Goal: Task Accomplishment & Management: Manage account settings

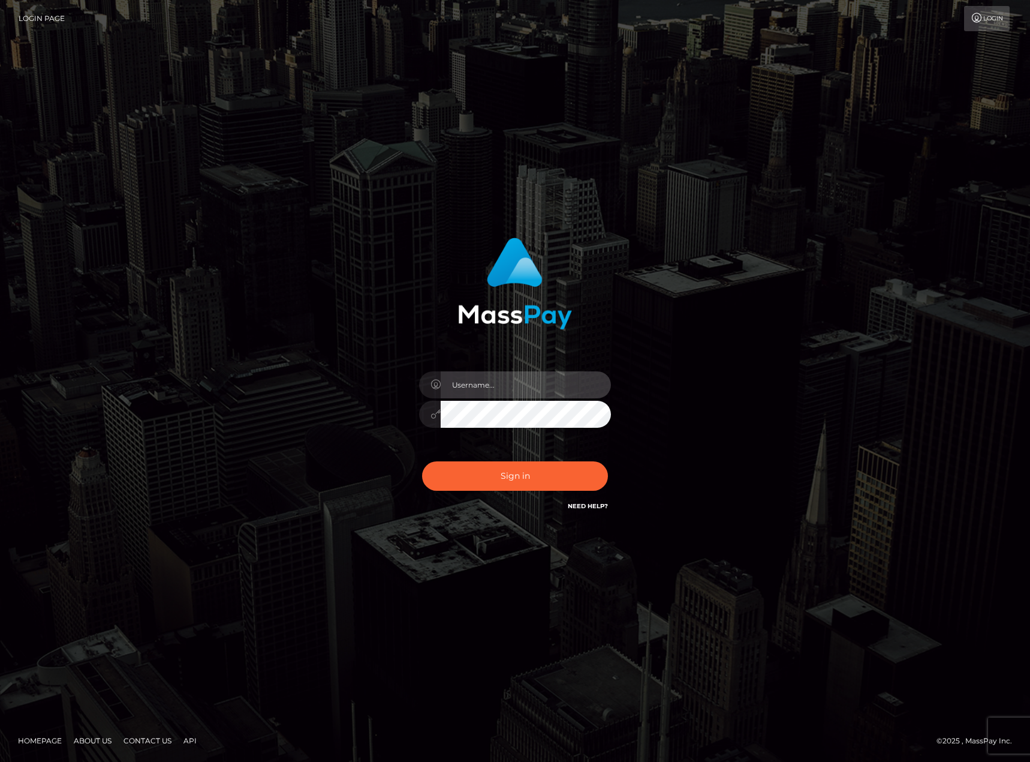
type input "karl.cope"
click at [534, 480] on button "Sign in" at bounding box center [515, 475] width 186 height 29
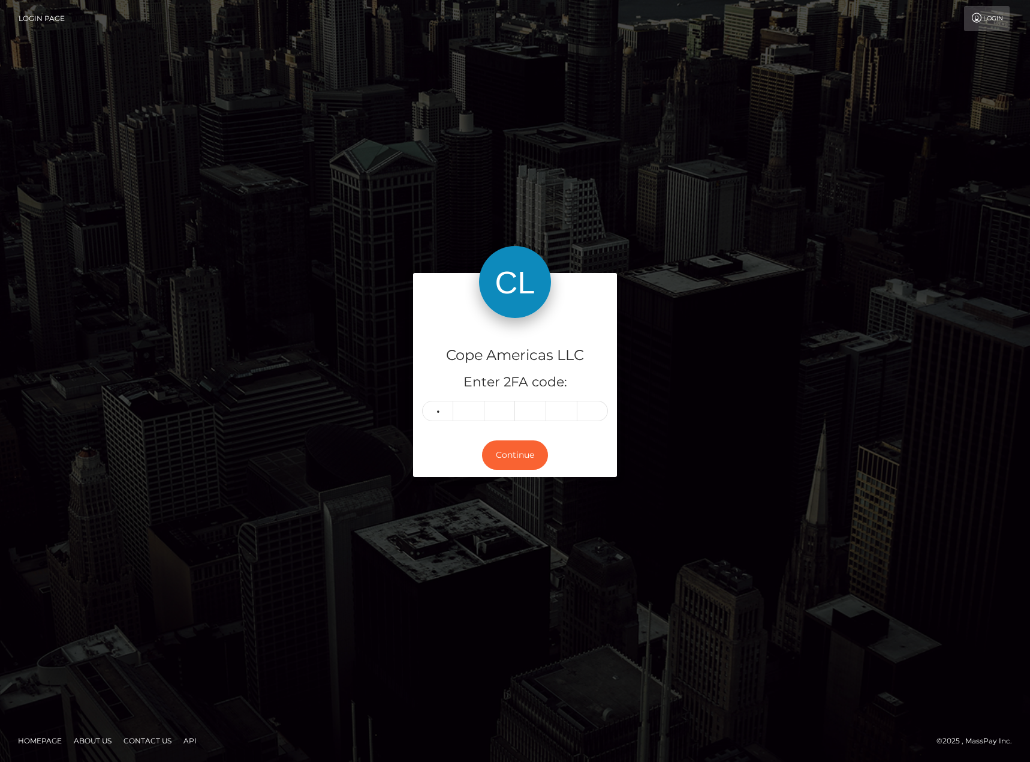
type input "0"
type input "5"
type input "1"
type input "7"
type input "0"
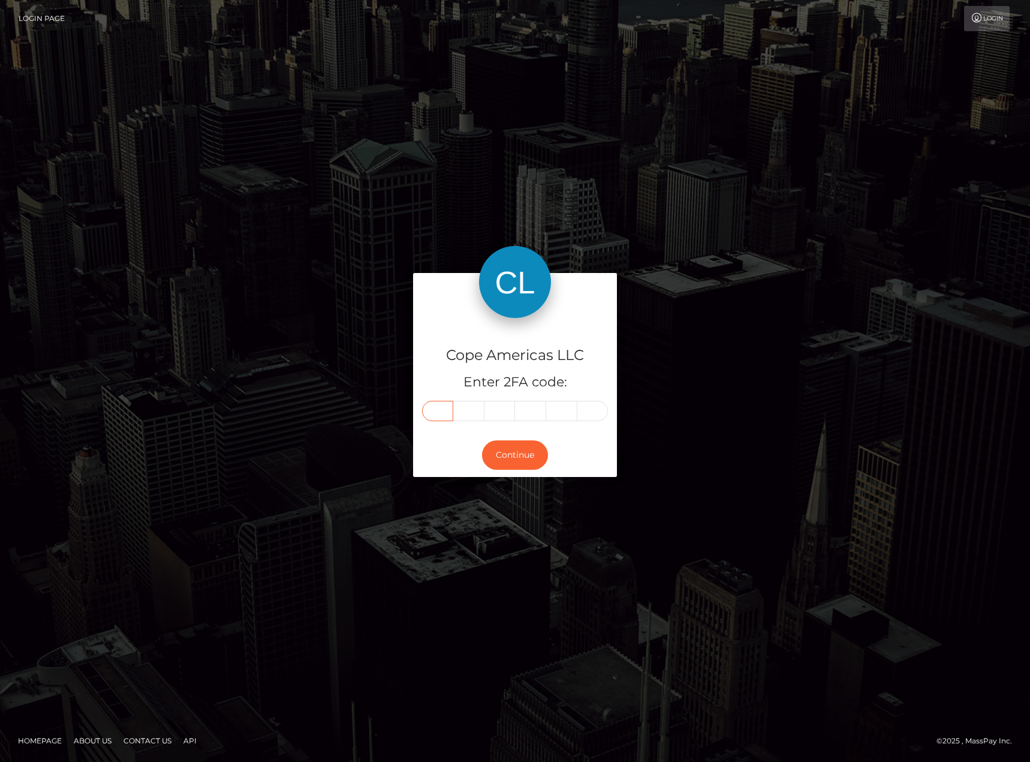
type input "0"
type input "5"
type input "4"
type input "1"
type input "7"
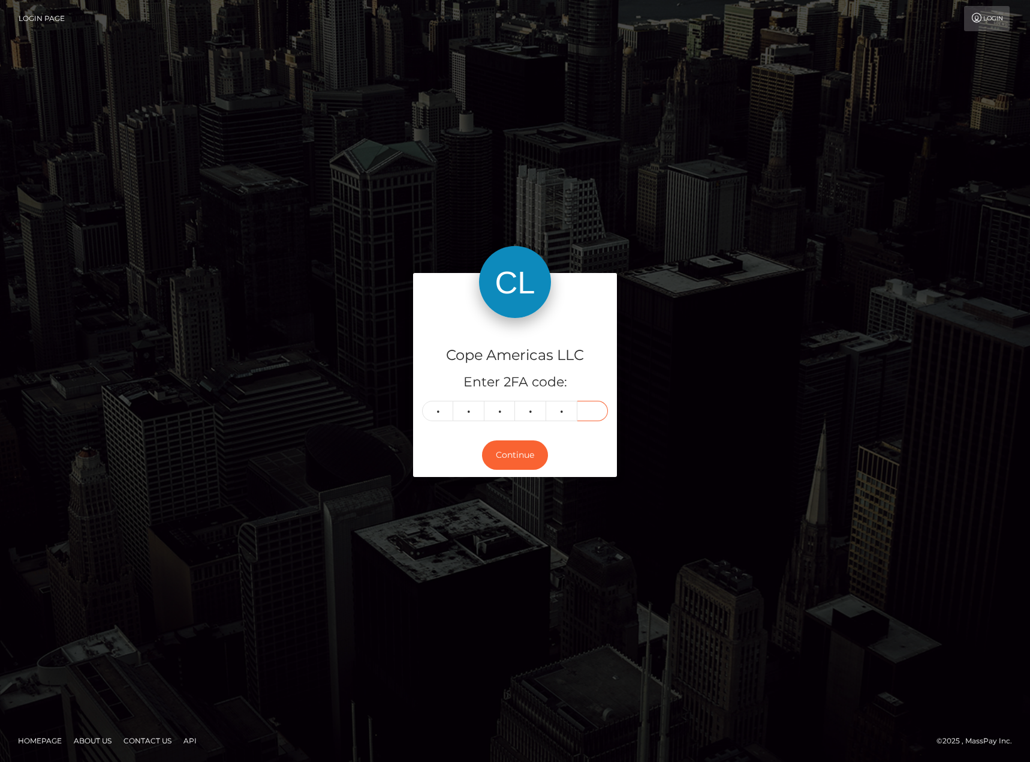
type input "0"
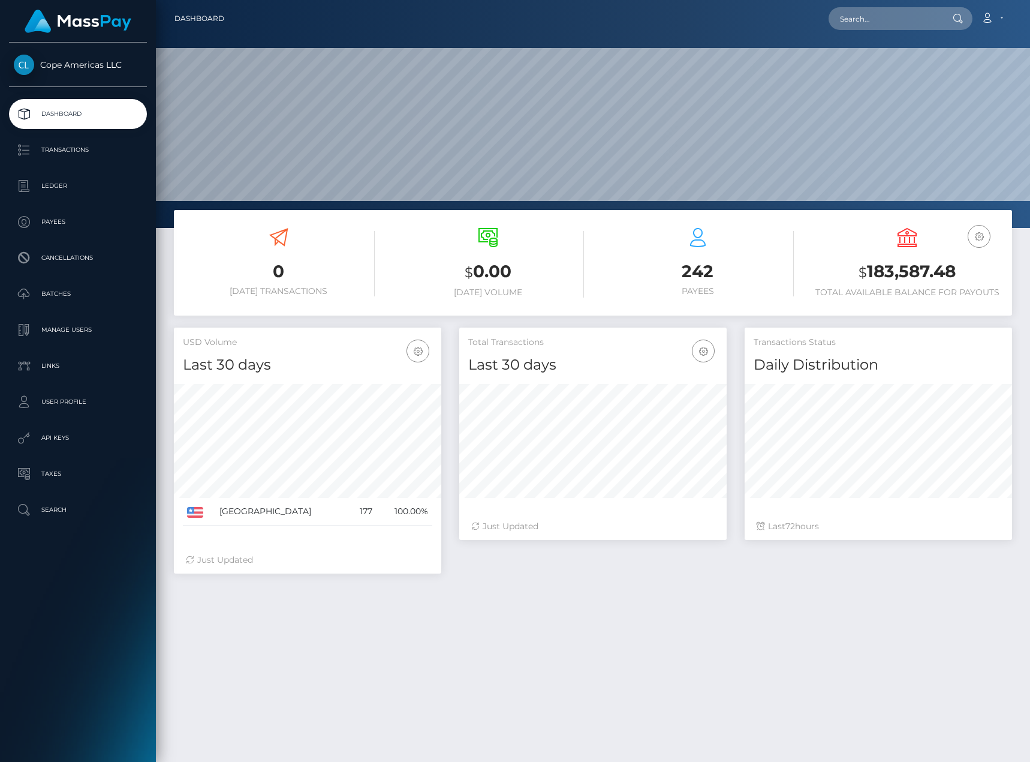
scroll to position [213, 267]
